Goal: Find specific fact: Find specific fact

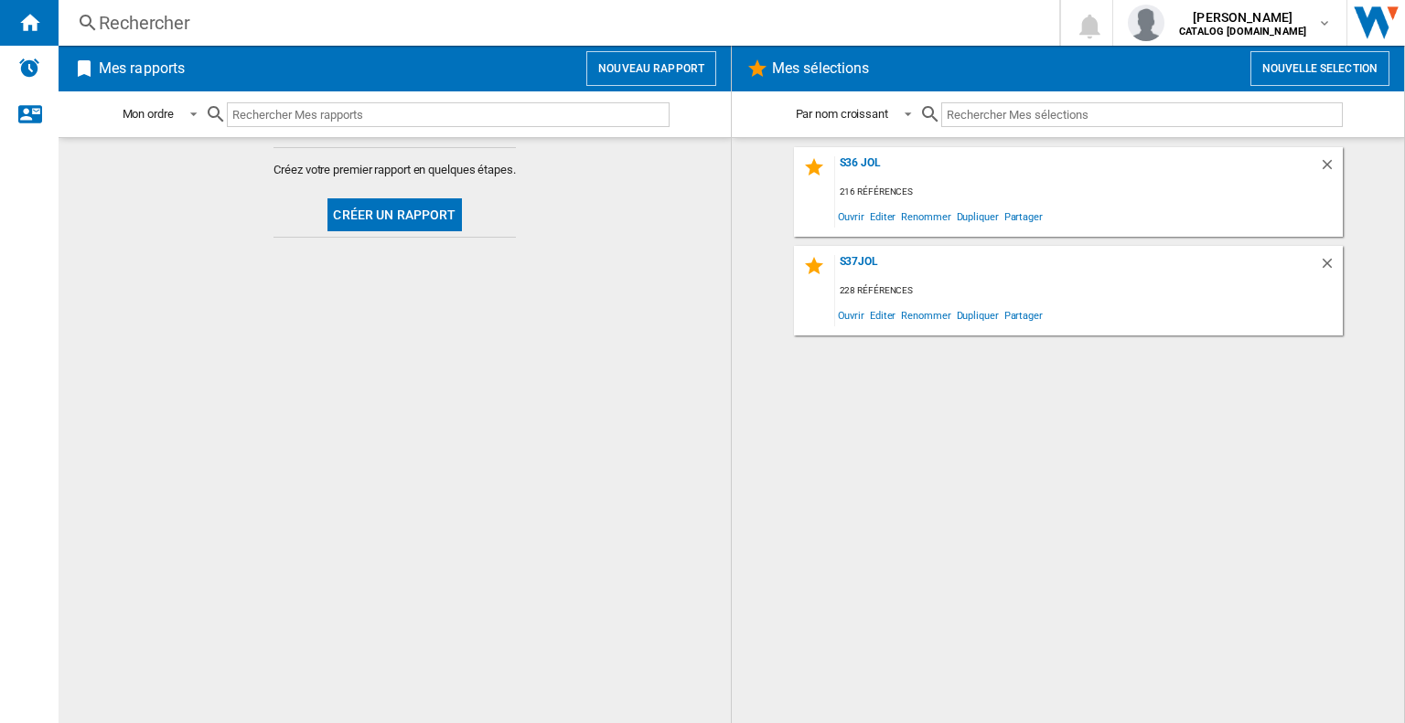
drag, startPoint x: 374, startPoint y: 384, endPoint x: 369, endPoint y: 370, distance: 14.5
click at [373, 384] on md-content "Créez votre premier rapport en quelques étapes. Créer un rapport" at bounding box center [395, 430] width 672 height 586
click at [199, 22] on div "Rechercher" at bounding box center [555, 23] width 913 height 26
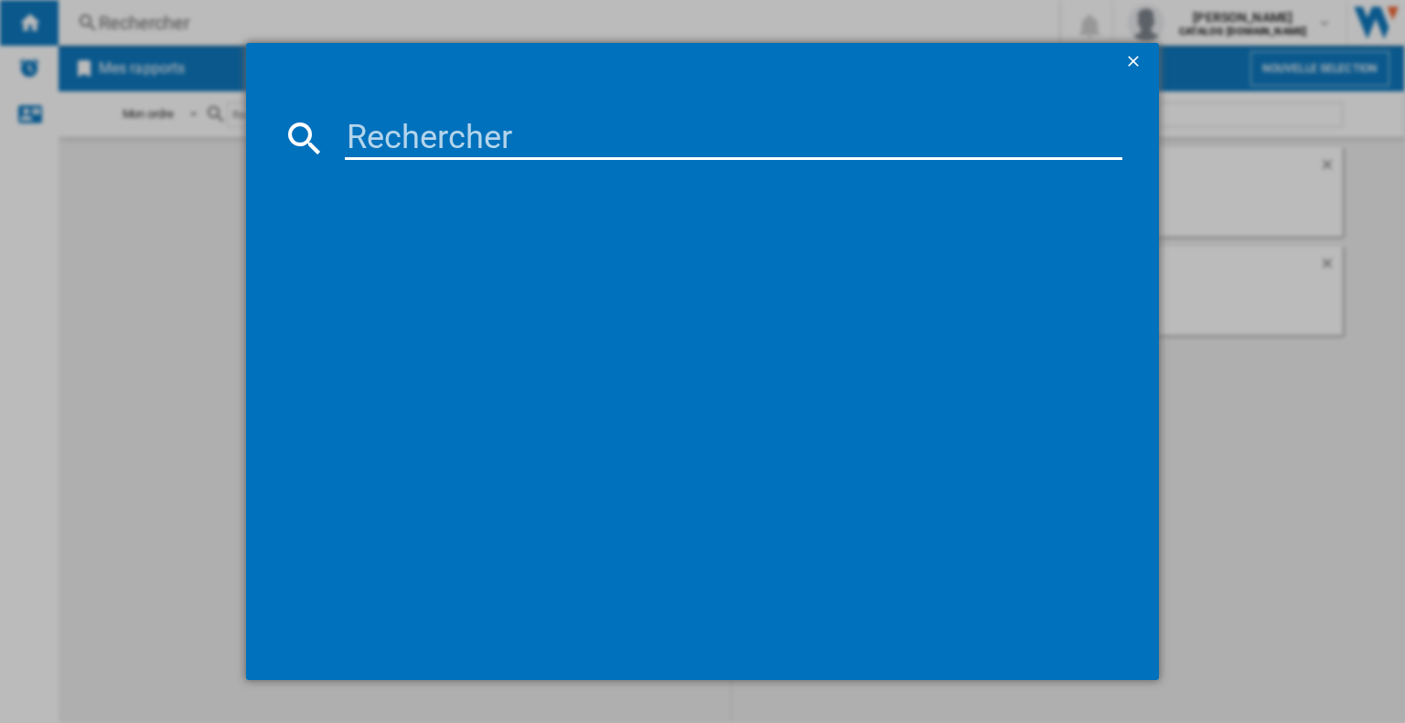
click at [399, 116] on input at bounding box center [733, 138] width 777 height 44
paste input "986246"
type input "986246"
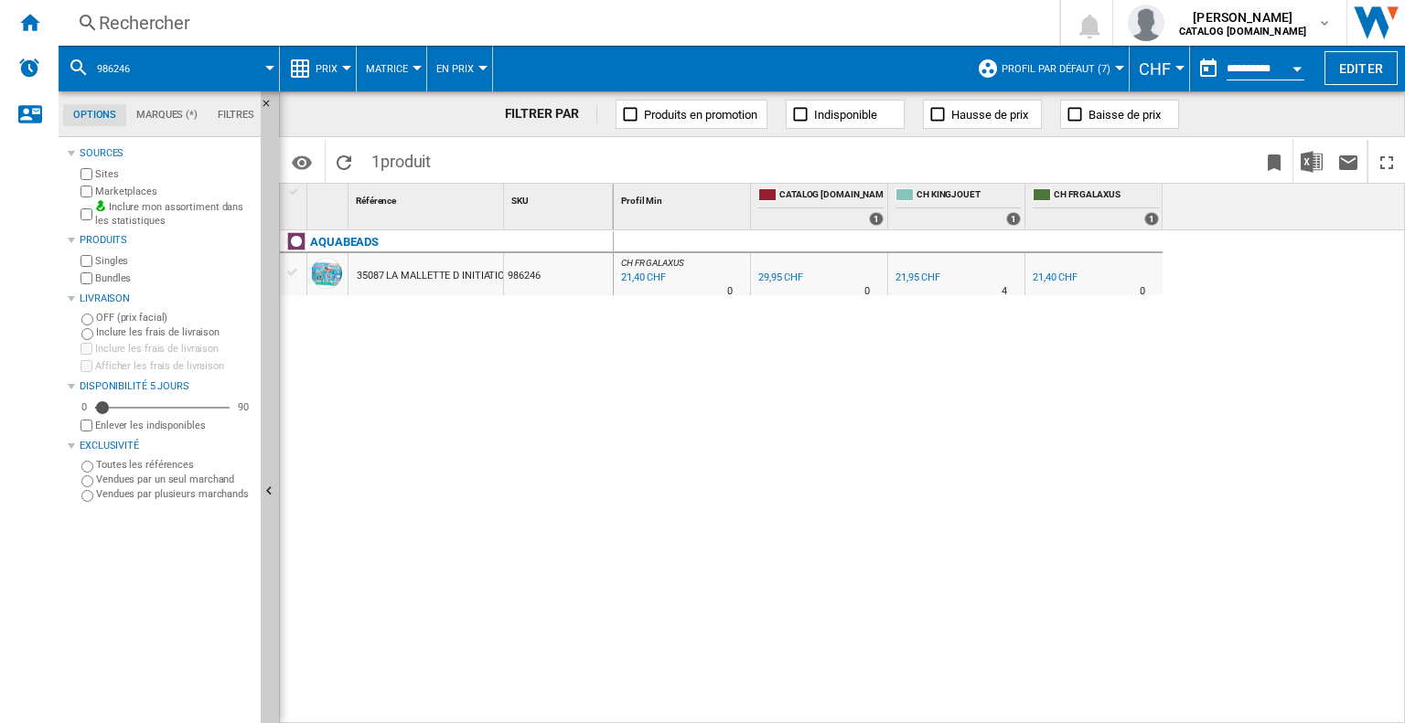
click at [775, 273] on div "29,95 CHF" at bounding box center [780, 278] width 45 height 12
click at [909, 282] on div "21,95 CHF" at bounding box center [917, 278] width 48 height 18
click at [238, 28] on div "Rechercher" at bounding box center [555, 23] width 913 height 26
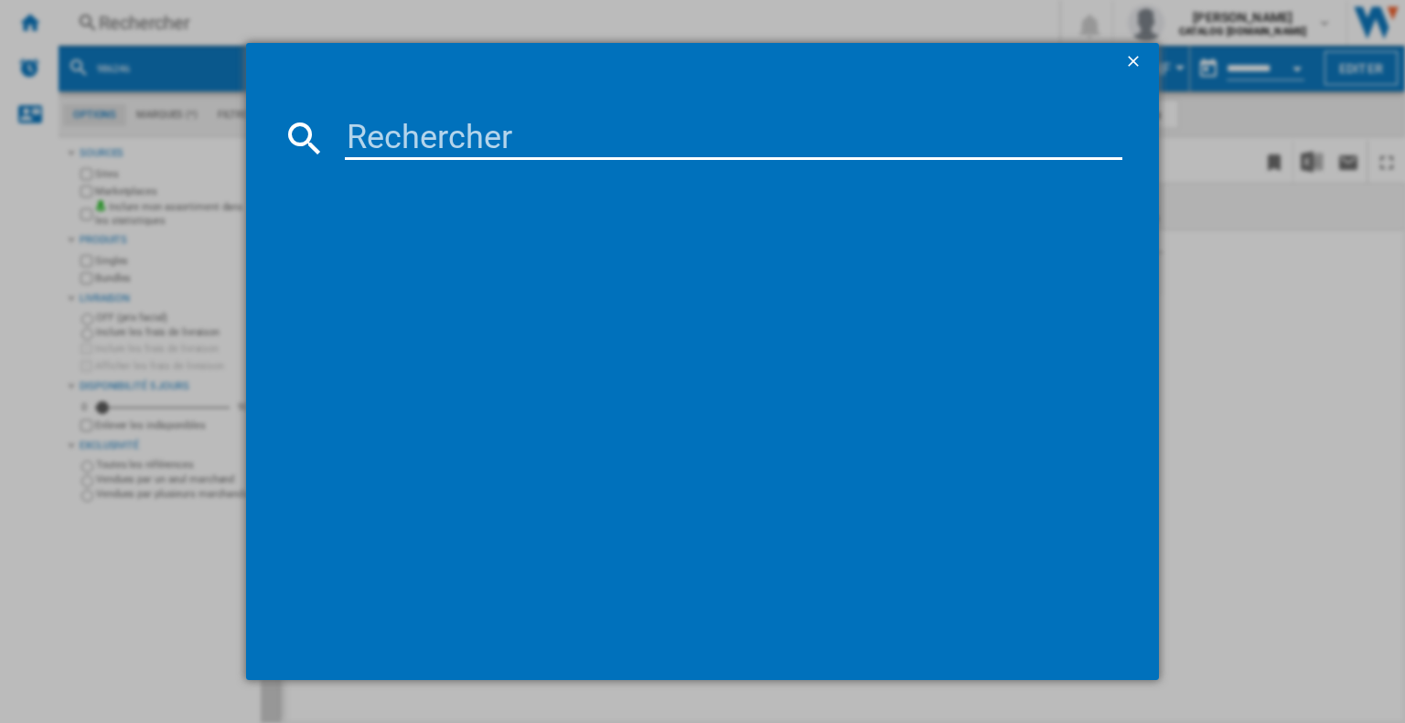
paste input "752571"
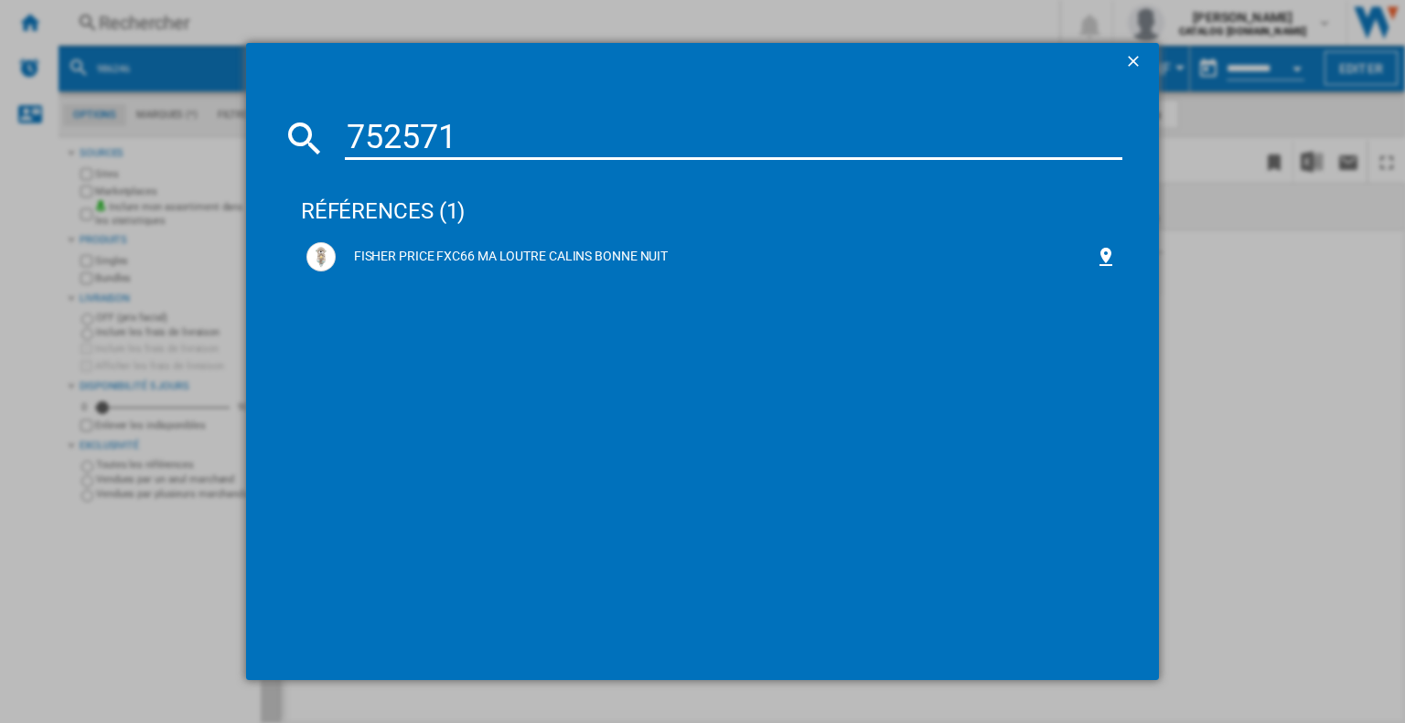
type input "752571"
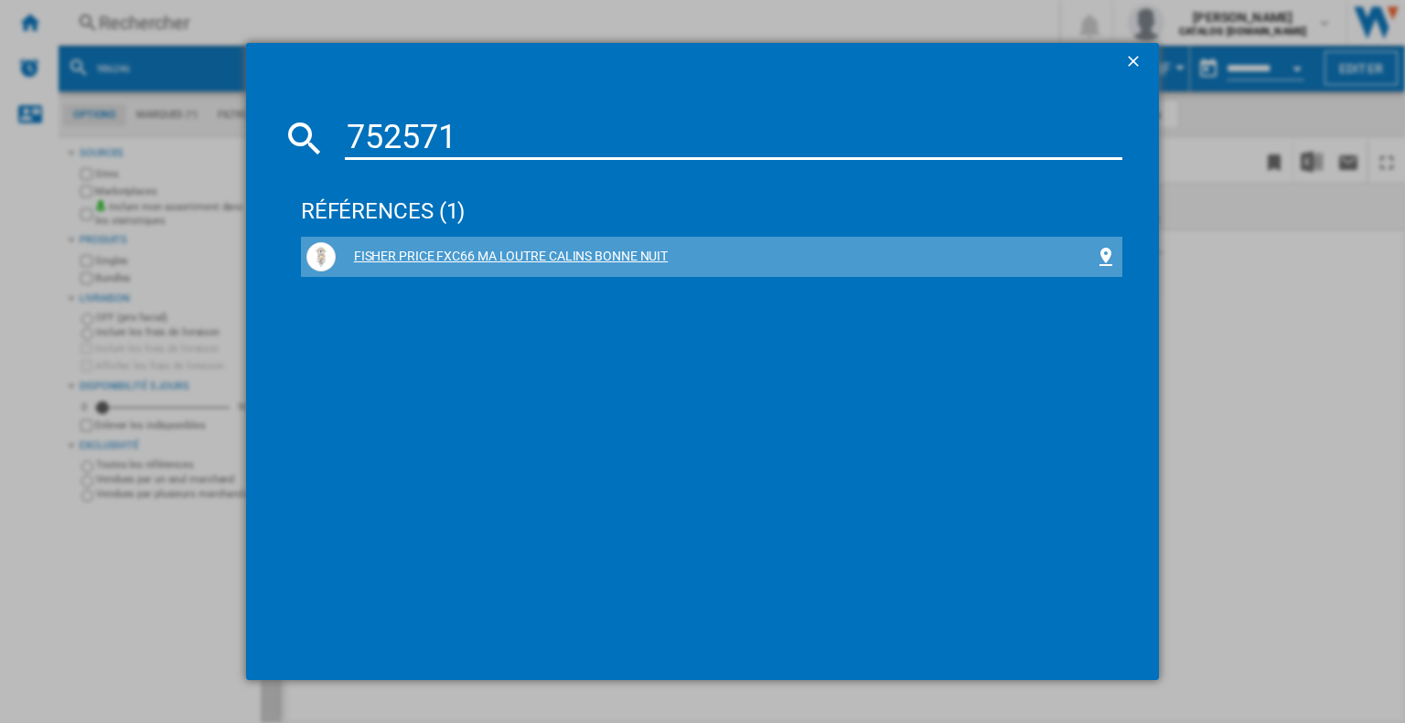
click at [505, 251] on div "FISHER PRICE FXC66 MA LOUTRE CALINS BONNE NUIT" at bounding box center [715, 257] width 759 height 18
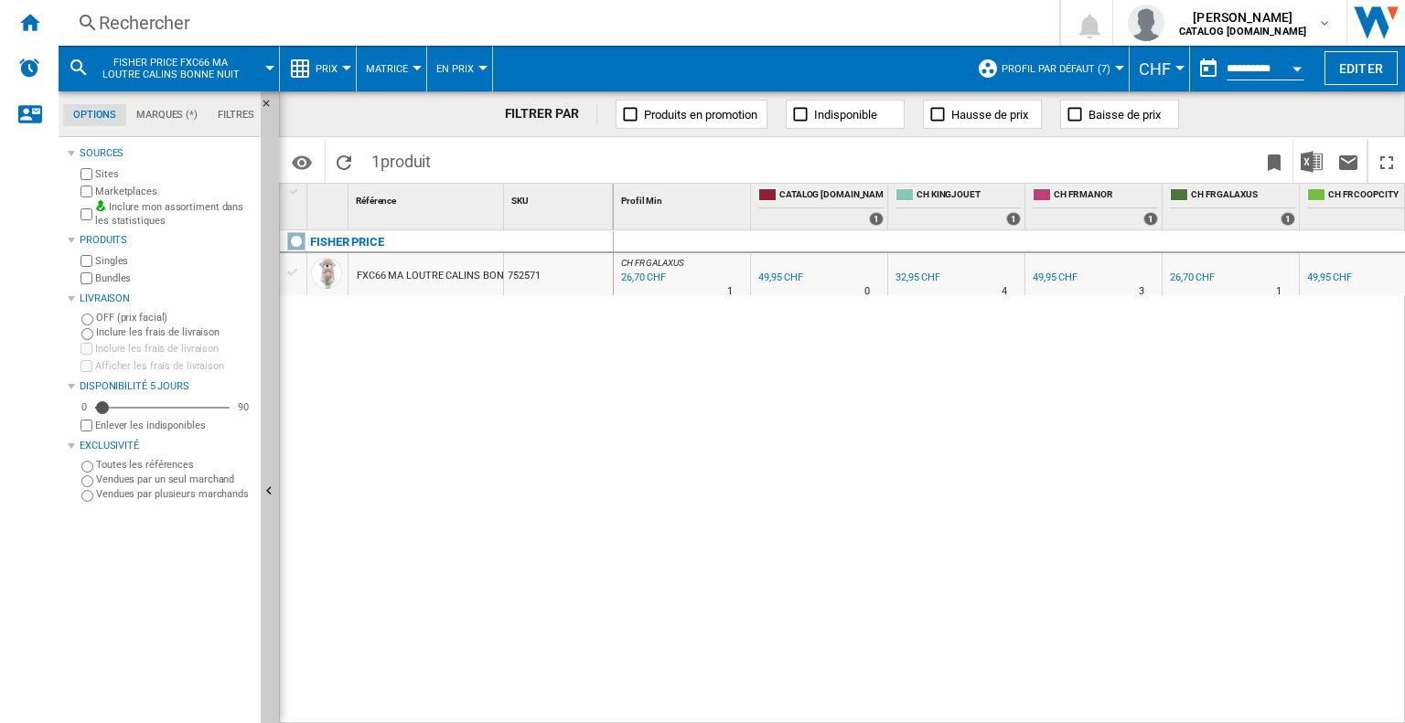
click at [925, 277] on div "32,95 CHF" at bounding box center [917, 278] width 45 height 12
click at [801, 273] on div "49,95 CHF" at bounding box center [780, 278] width 45 height 12
